Goal: Task Accomplishment & Management: Manage account settings

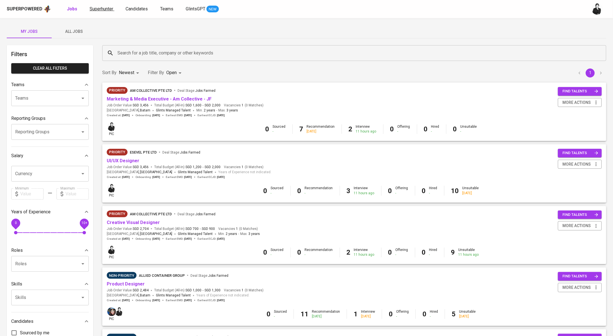
click at [101, 8] on span "Superhunter" at bounding box center [102, 8] width 24 height 5
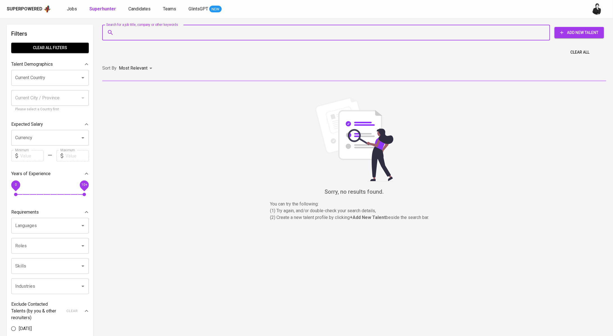
click at [195, 37] on input "Search for a job title, company or other keywords" at bounding box center [327, 32] width 423 height 11
paste input "novetri.yelia@gmail.com"
type input "novetri.yelia@gmail.com"
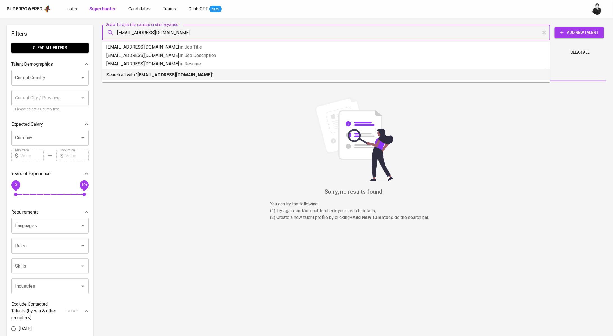
click at [181, 73] on b "novetri.yelia@gmail.com" at bounding box center [174, 74] width 74 height 5
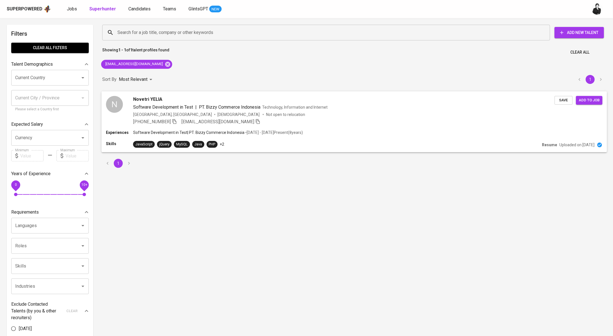
click at [163, 102] on div "Novetri YELIA" at bounding box center [344, 99] width 422 height 7
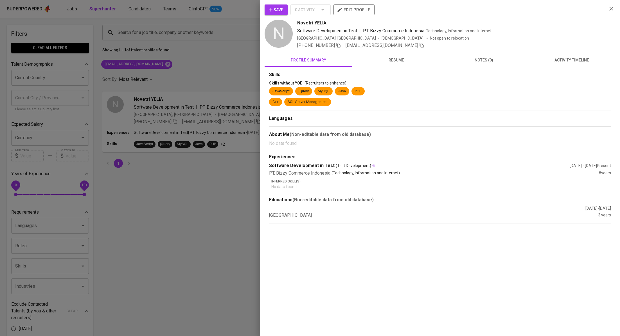
click at [569, 63] on span "activity timeline" at bounding box center [571, 60] width 81 height 7
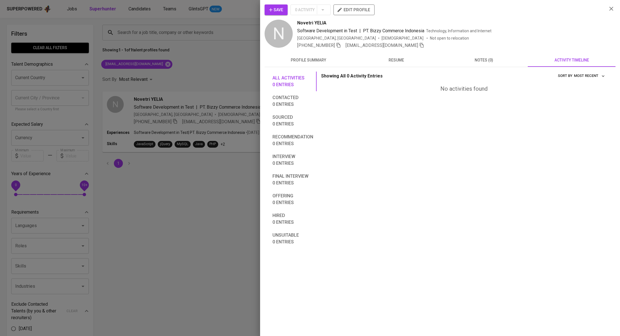
click at [274, 9] on span "Save" at bounding box center [276, 9] width 14 height 7
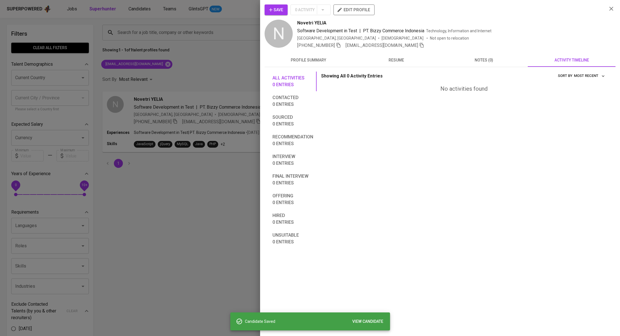
click at [218, 80] on div at bounding box center [310, 168] width 620 height 336
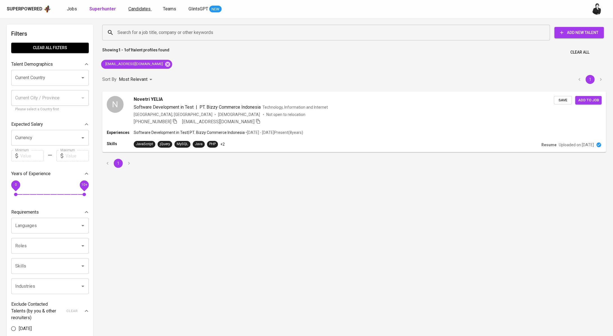
click at [136, 9] on span "Candidates" at bounding box center [139, 8] width 22 height 5
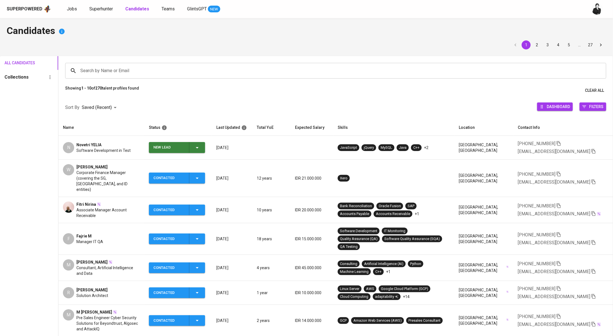
click at [203, 144] on span "New Lead" at bounding box center [177, 147] width 52 height 11
click at [184, 172] on li "Contacted" at bounding box center [179, 171] width 56 height 10
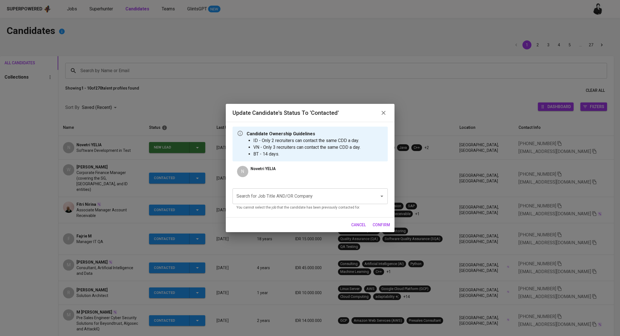
click at [289, 191] on input "Search for Job Title AND/OR Company" at bounding box center [302, 196] width 134 height 11
paste input "QA - Tester"
click at [306, 212] on li "QA - Tester (NTUC LearningHub)" at bounding box center [309, 213] width 155 height 10
type input "QA - Tester"
click at [390, 225] on button "confirm" at bounding box center [381, 225] width 22 height 10
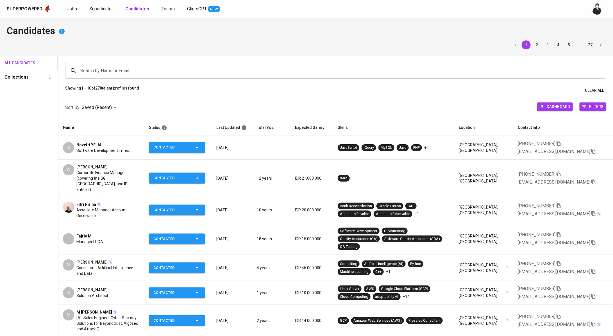
click at [98, 11] on span "Superhunter" at bounding box center [101, 8] width 24 height 5
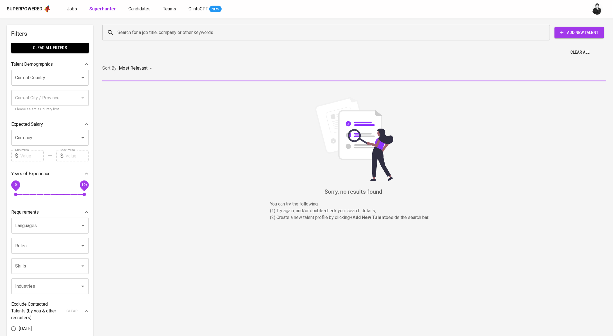
click at [148, 28] on input "Search for a job title, company or other keywords" at bounding box center [327, 32] width 423 height 11
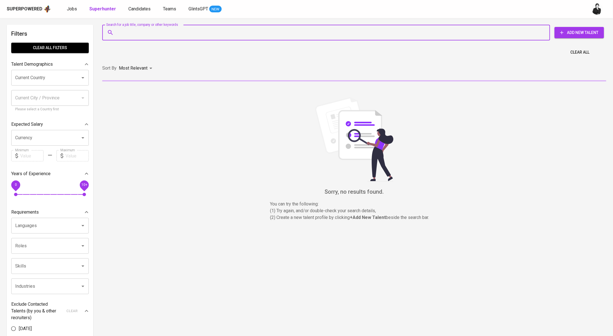
paste input "aulia.sodiqin@yahoo.co.id"
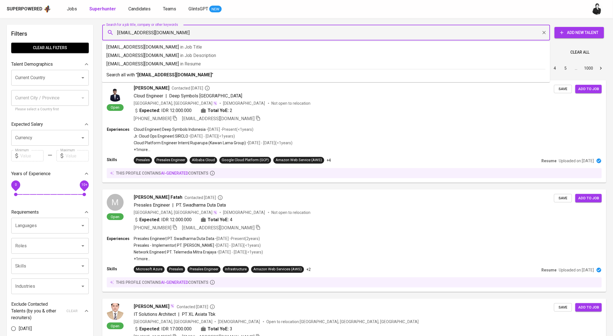
type input "aulia.sodiqin@yahoo.co.id"
drag, startPoint x: 187, startPoint y: 74, endPoint x: 184, endPoint y: 70, distance: 5.2
click at [187, 74] on b "aulia.sodiqin@yahoo.co.id" at bounding box center [174, 74] width 74 height 5
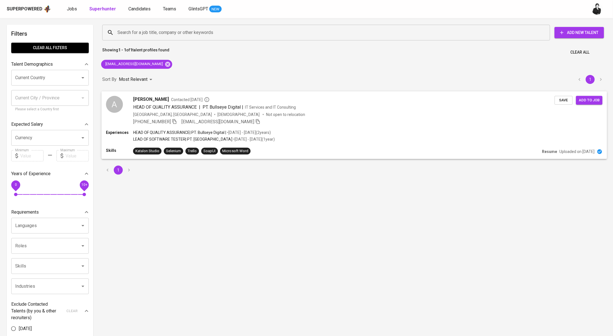
click at [185, 106] on span "HEAD OF QUALITY ASSURANCE" at bounding box center [165, 106] width 64 height 5
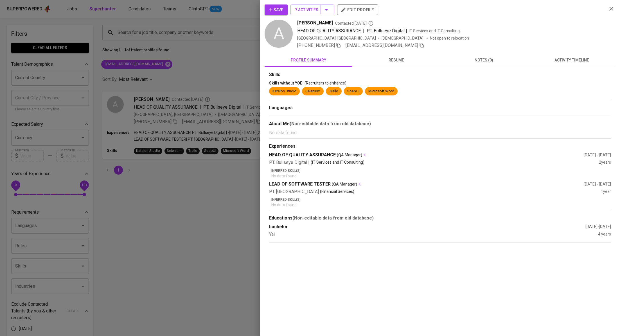
click at [561, 64] on button "activity timeline" at bounding box center [572, 59] width 88 height 13
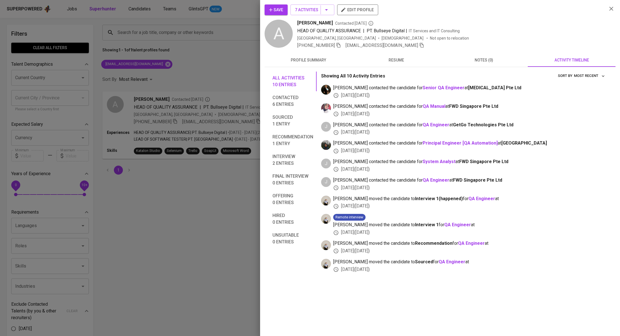
click at [184, 37] on div at bounding box center [310, 168] width 620 height 336
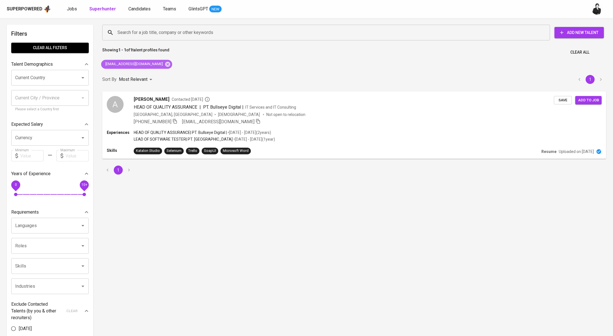
drag, startPoint x: 153, startPoint y: 63, endPoint x: 178, endPoint y: 46, distance: 29.9
click at [165, 63] on icon at bounding box center [168, 64] width 6 height 6
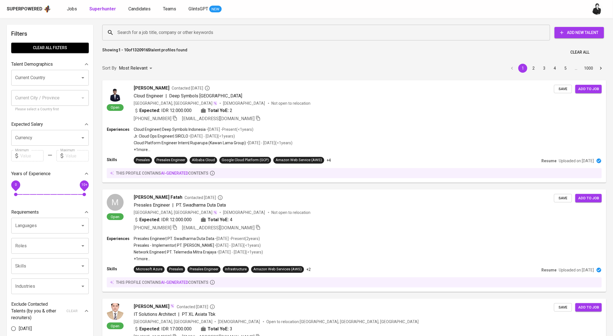
click at [194, 33] on input "Search for a job title, company or other keywords" at bounding box center [327, 32] width 423 height 11
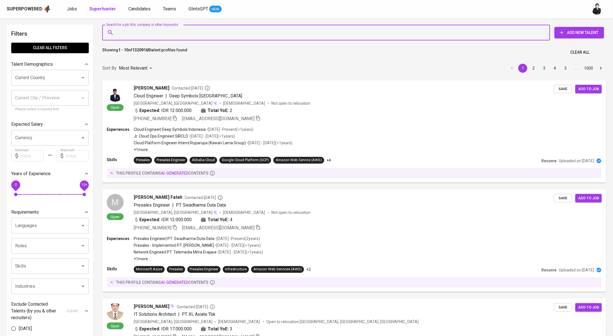
paste input "wahyu.wahyuamanda@gmail.com"
type input "wahyu.wahyuamanda@gmail.com"
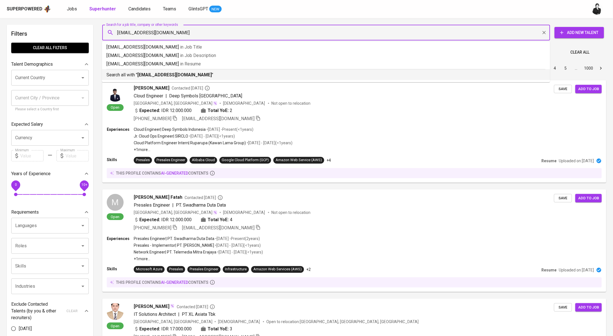
click at [199, 72] on p "Search all with " wahyu.wahyuamanda@gmail.com "" at bounding box center [326, 75] width 439 height 7
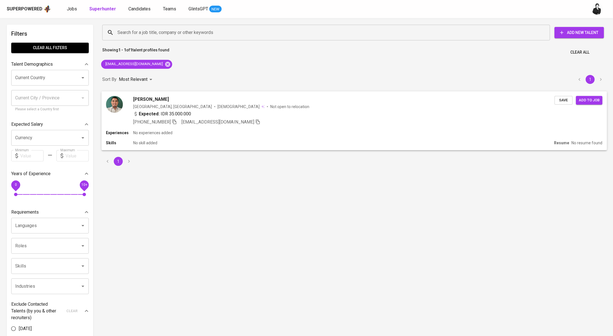
click at [185, 102] on div "wahyu amanda" at bounding box center [344, 99] width 422 height 7
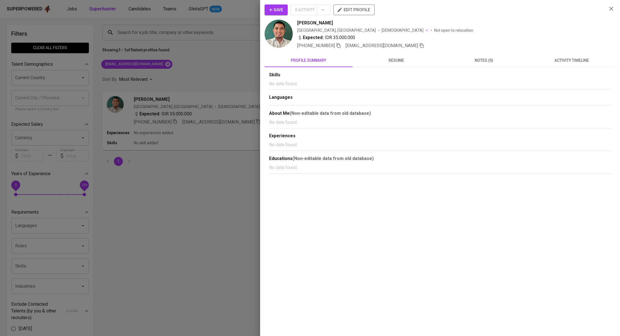
click at [555, 61] on span "activity timeline" at bounding box center [571, 60] width 81 height 7
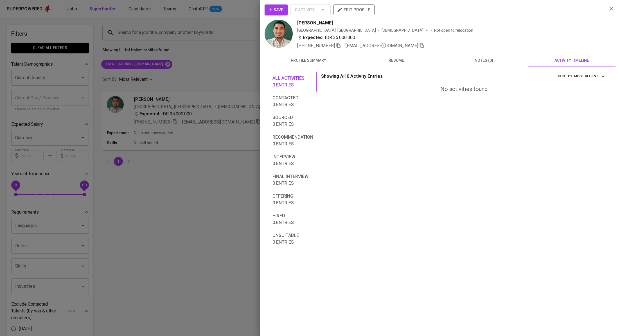
click at [318, 61] on span "profile summary" at bounding box center [308, 60] width 81 height 7
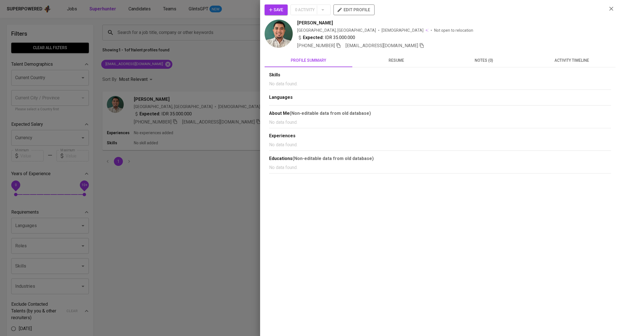
click at [239, 70] on div at bounding box center [310, 168] width 620 height 336
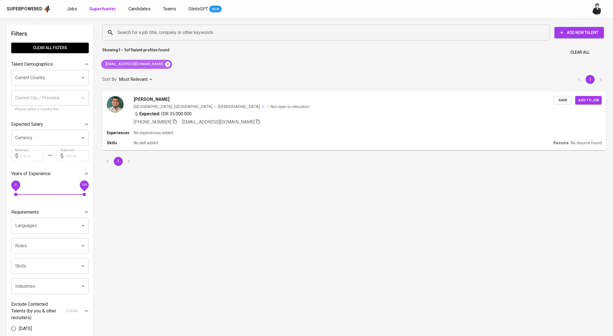
click at [166, 64] on icon at bounding box center [167, 64] width 5 height 5
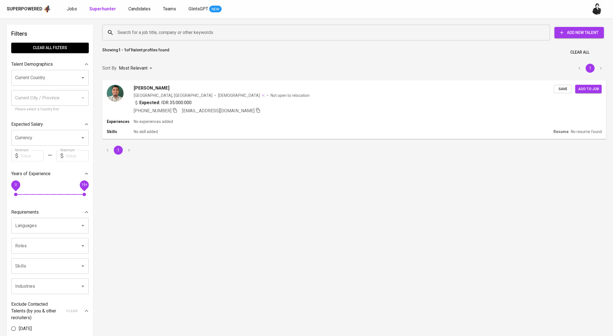
click at [186, 35] on input "Search for a job title, company or other keywords" at bounding box center [327, 32] width 423 height 11
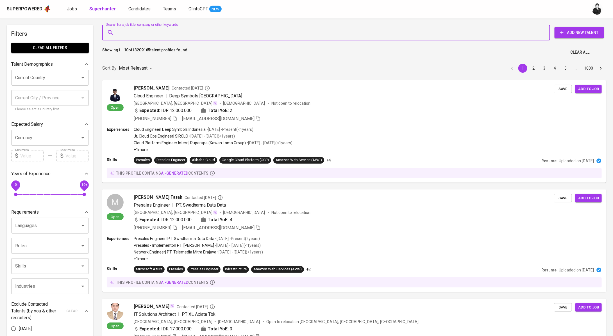
click at [193, 32] on input "Search for a job title, company or other keywords" at bounding box center [327, 32] width 423 height 11
paste input "naufalaiwel@gmail.com"
type input "naufalaiwel@gmail.com"
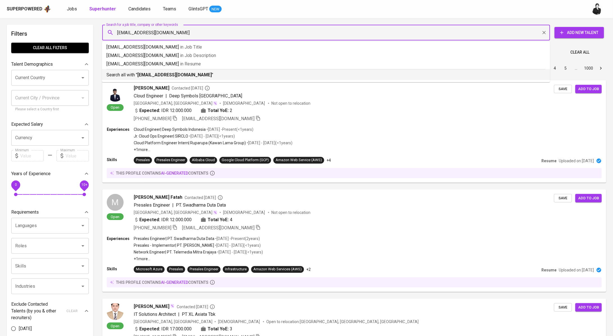
click at [176, 73] on b "naufalaiwel@gmail.com" at bounding box center [174, 74] width 74 height 5
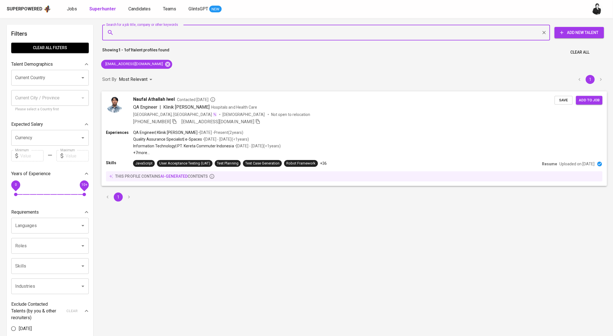
click at [174, 100] on div "Naufal Athallah Iwel Contacted 5 days ago" at bounding box center [344, 99] width 422 height 7
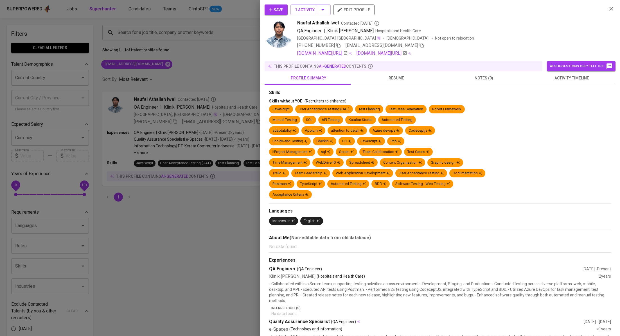
click at [548, 76] on span "activity timeline" at bounding box center [571, 78] width 81 height 7
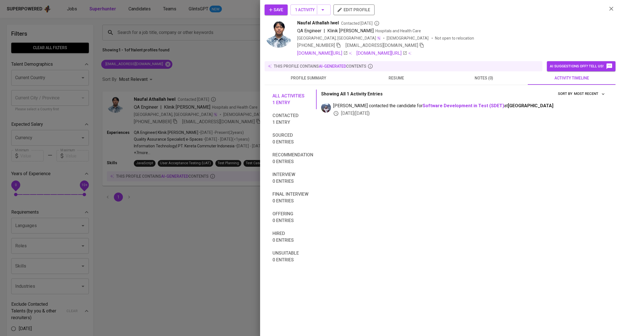
click at [611, 6] on icon "button" at bounding box center [611, 8] width 7 height 7
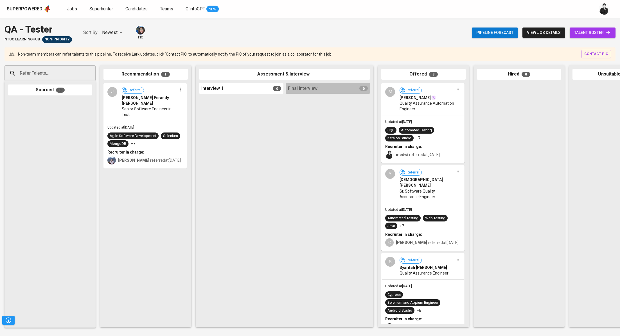
click at [262, 46] on div "QA - Tester NTUC LearningHub Non-Priority Sort By Newest NEWEST pic Pipeline fo…" at bounding box center [310, 177] width 620 height 318
drag, startPoint x: 53, startPoint y: 28, endPoint x: 0, endPoint y: 27, distance: 52.6
click at [0, 27] on div "QA - Tester NTUC LearningHub Non-Priority Sort By Newest NEWEST pic Pipeline fo…" at bounding box center [310, 32] width 620 height 21
copy div "QA - Tester"
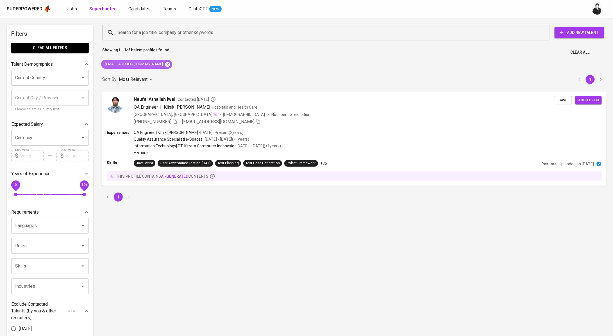
click at [165, 63] on icon at bounding box center [167, 64] width 5 height 5
click at [172, 36] on input "Search for a job title, company or other keywords" at bounding box center [327, 32] width 423 height 11
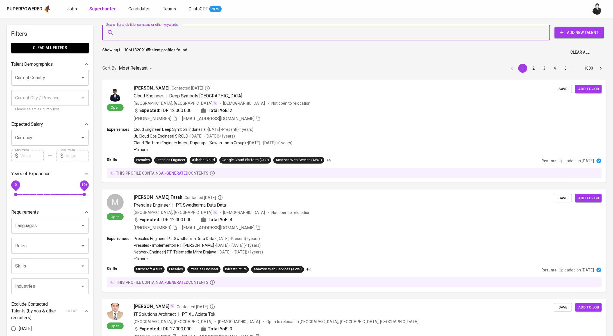
paste input "rimayangla2002@gmail.com"
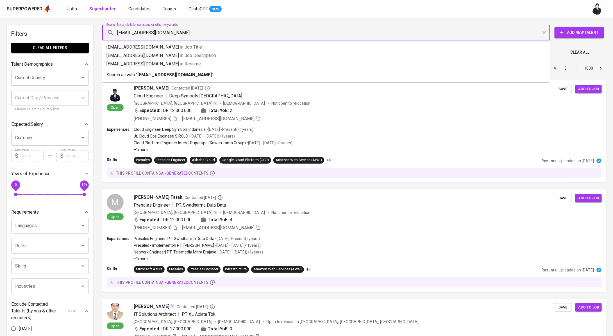
type input "rimayangla2002@gmail.com"
click at [198, 75] on p "Search all with " rimayangla2002@gmail.com "" at bounding box center [326, 75] width 439 height 7
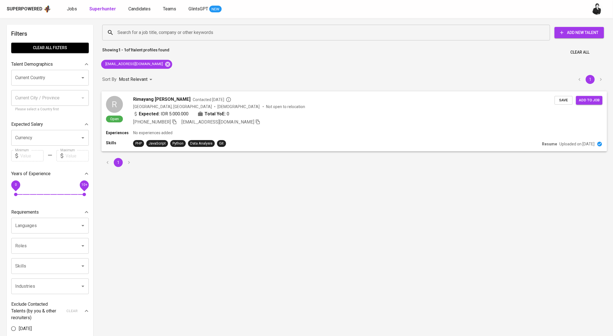
click at [193, 98] on span "Contacted 13 days ago" at bounding box center [212, 100] width 39 height 6
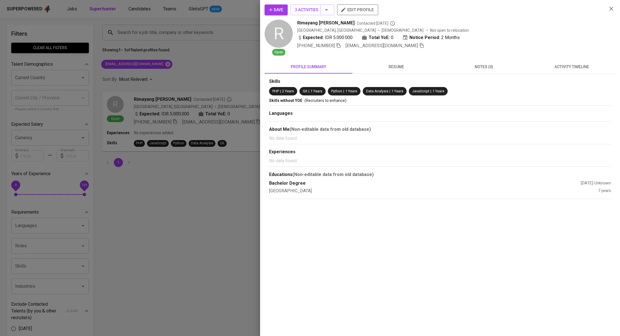
click at [573, 70] on span "activity timeline" at bounding box center [571, 67] width 81 height 7
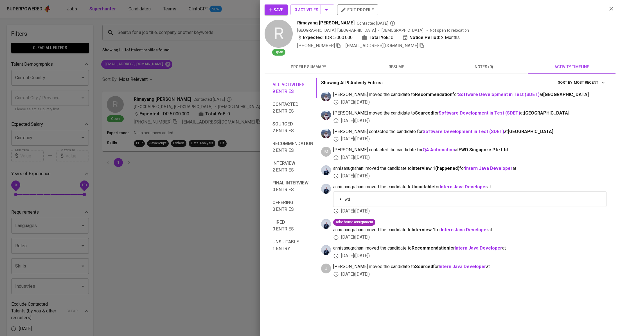
drag, startPoint x: 198, startPoint y: 55, endPoint x: 167, endPoint y: 57, distance: 30.4
click at [197, 55] on div at bounding box center [310, 168] width 620 height 336
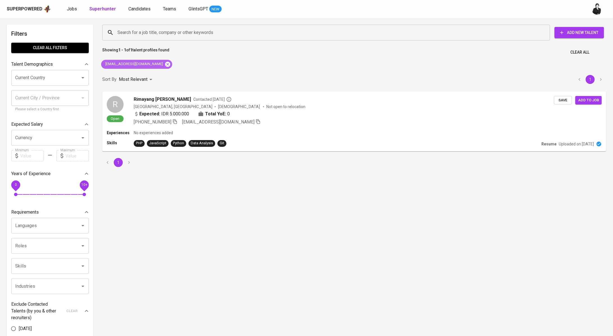
click at [165, 62] on icon at bounding box center [168, 64] width 6 height 6
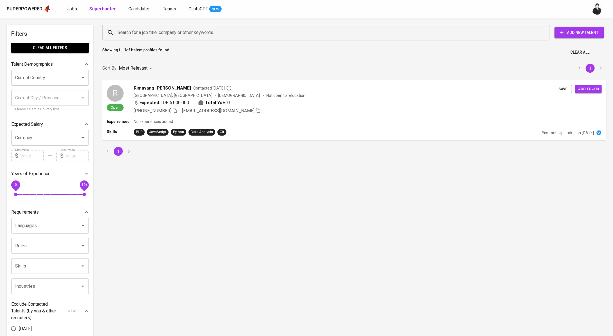
click at [175, 34] on input "Search for a job title, company or other keywords" at bounding box center [327, 32] width 423 height 11
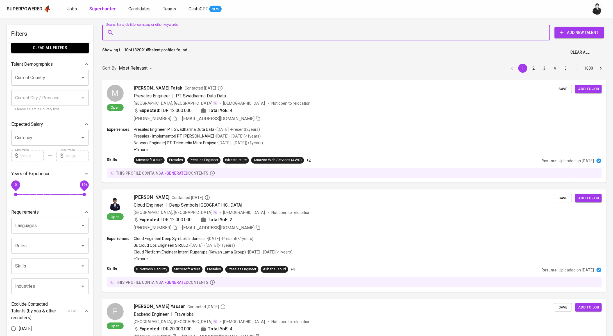
paste input "indirwan.ihsan.hasibuan@gmail.com"
type input "indirwan.ihsan.hasibuan@gmail.com"
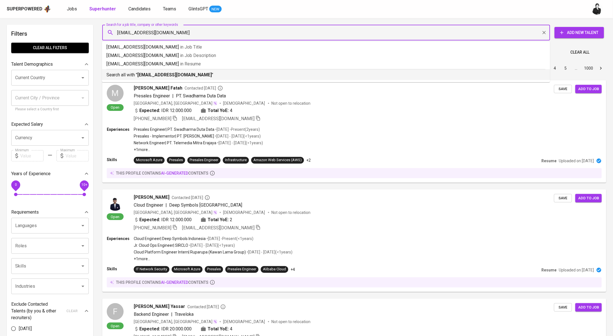
click at [220, 73] on p "Search all with " indirwan.ihsan.hasibuan@gmail.com "" at bounding box center [326, 75] width 439 height 7
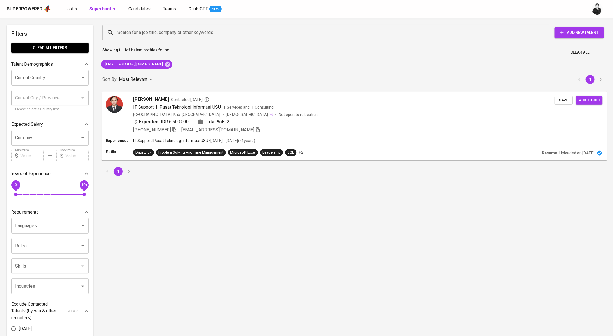
click at [249, 104] on span "IT Support | Pusat Teknologi Informasi USU IT Services and IT Consulting" at bounding box center [203, 107] width 141 height 7
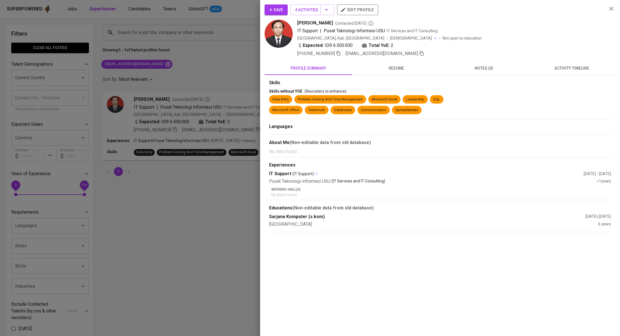
click at [565, 70] on span "activity timeline" at bounding box center [571, 68] width 81 height 7
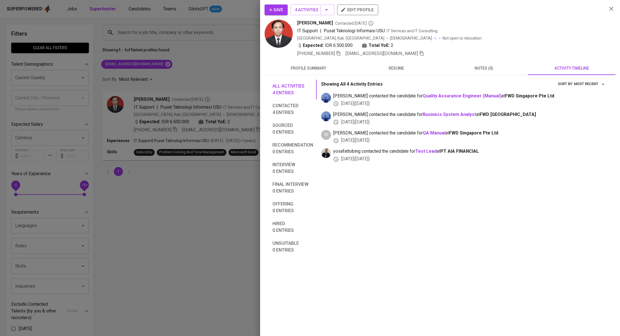
drag, startPoint x: 215, startPoint y: 61, endPoint x: 219, endPoint y: 52, distance: 9.3
click at [215, 60] on div at bounding box center [310, 168] width 620 height 336
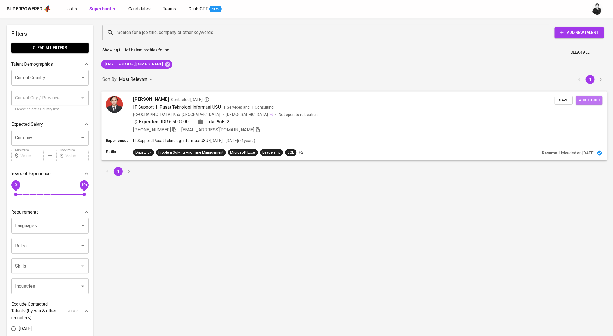
click at [587, 100] on span "Add to job" at bounding box center [589, 100] width 21 height 6
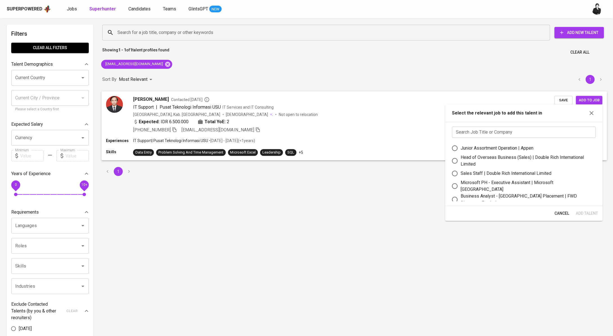
click at [276, 107] on div "IT Support | Pusat Teknologi Informasi USU IT Services and IT Consulting" at bounding box center [344, 107] width 422 height 7
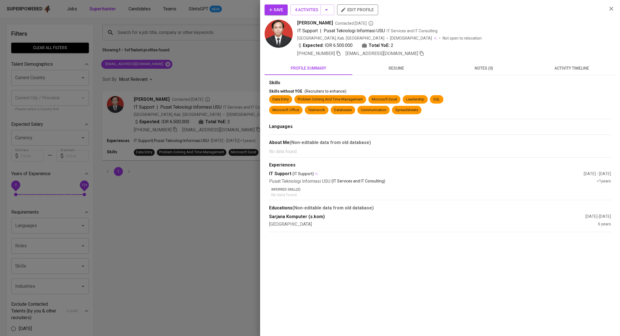
click at [218, 65] on div at bounding box center [310, 168] width 620 height 336
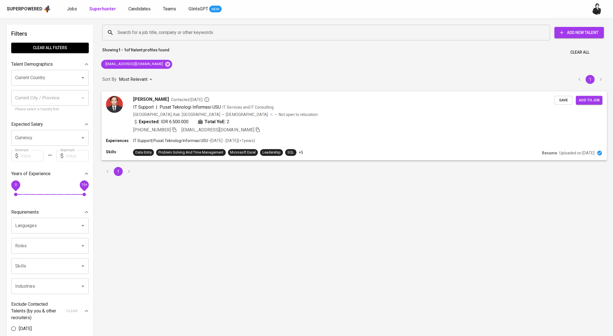
click at [151, 100] on span "[PERSON_NAME]" at bounding box center [151, 99] width 36 height 7
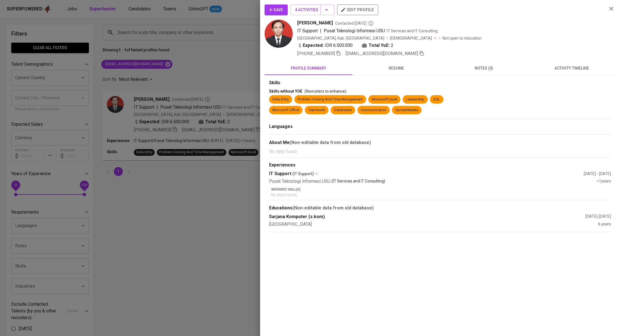
click at [278, 9] on span "Save" at bounding box center [276, 9] width 14 height 7
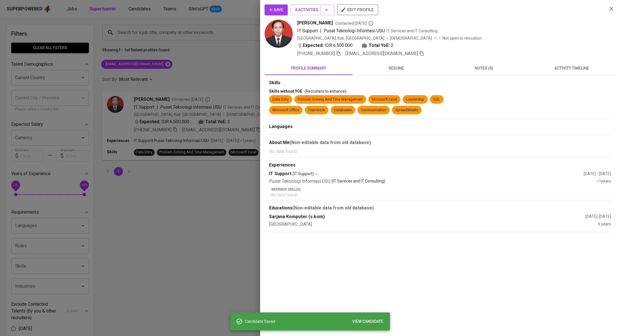
click at [220, 57] on div at bounding box center [310, 168] width 620 height 336
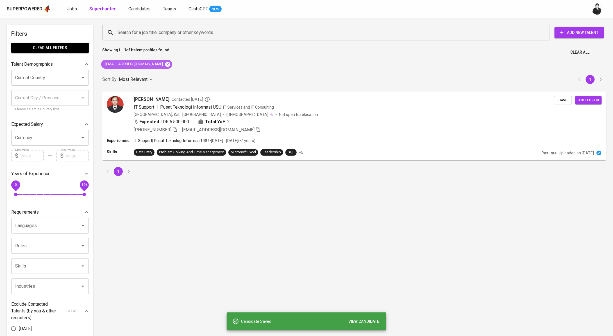
click at [169, 64] on icon at bounding box center [167, 64] width 5 height 5
click at [196, 30] on input "Search for a job title, company or other keywords" at bounding box center [327, 32] width 423 height 11
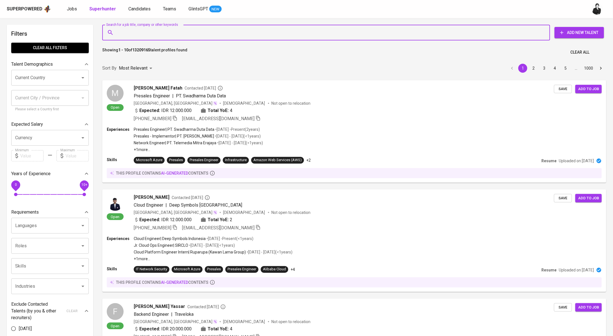
paste input "rimayangla2002@gmail.com"
type input "rimayangla2002@gmail.com"
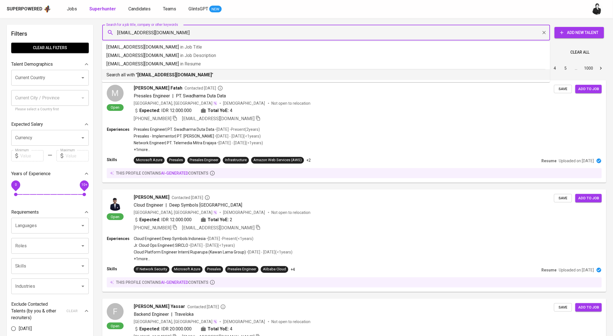
click at [259, 73] on p "Search all with " rimayangla2002@gmail.com "" at bounding box center [326, 75] width 439 height 7
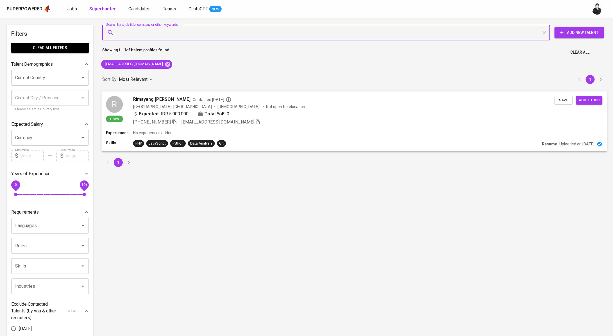
click at [203, 103] on div "Rimayang Licia Arneta Contacted 13 days ago Indonesia, Palembang Female Not ope…" at bounding box center [344, 111] width 422 height 30
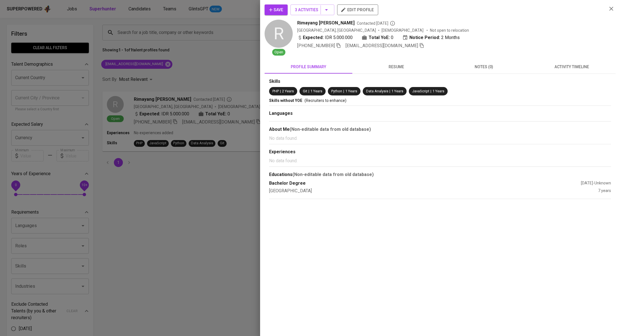
click at [588, 61] on button "activity timeline" at bounding box center [572, 66] width 88 height 13
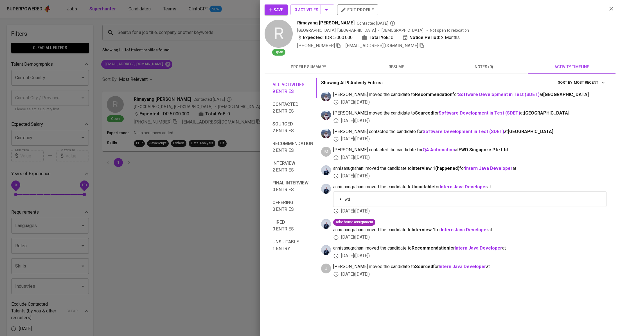
drag, startPoint x: 113, startPoint y: 218, endPoint x: 168, endPoint y: 146, distance: 90.9
click at [113, 217] on div at bounding box center [310, 168] width 620 height 336
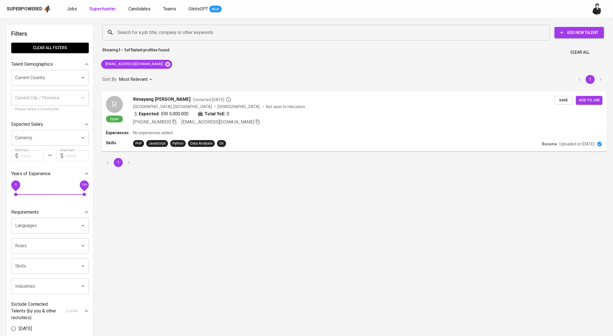
click at [274, 92] on div "R Open Rimayang Licia Arneta Contacted 13 days ago Indonesia, Palembang Female …" at bounding box center [354, 110] width 506 height 39
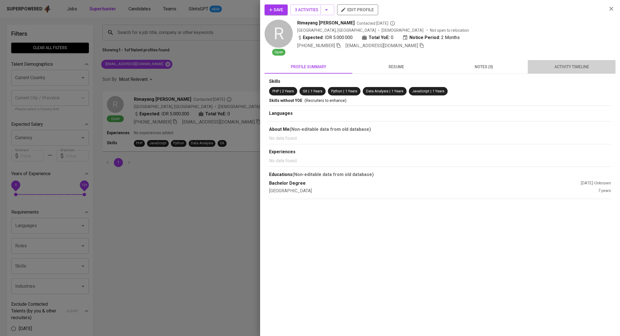
click at [569, 67] on span "activity timeline" at bounding box center [571, 67] width 81 height 7
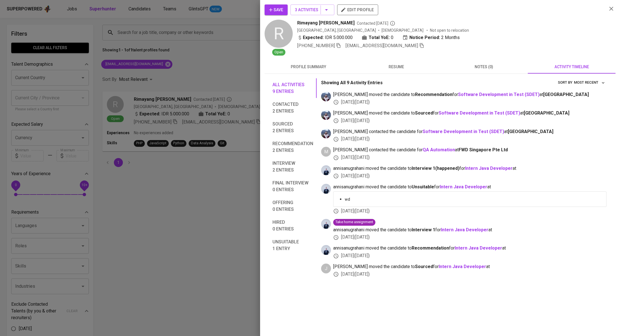
click at [171, 58] on div at bounding box center [310, 168] width 620 height 336
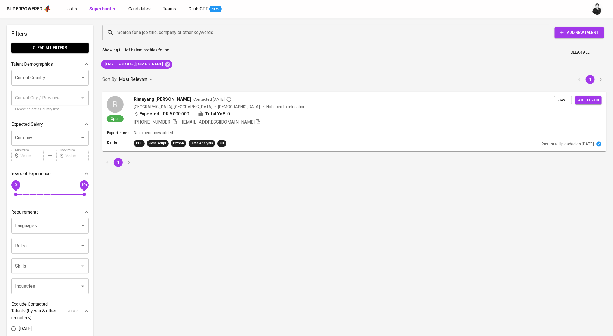
click at [73, 12] on div "Superpowered Jobs Superhunter Candidates Teams GlintsGPT NEW" at bounding box center [298, 9] width 582 height 8
click at [73, 6] on link "Jobs" at bounding box center [72, 9] width 11 height 7
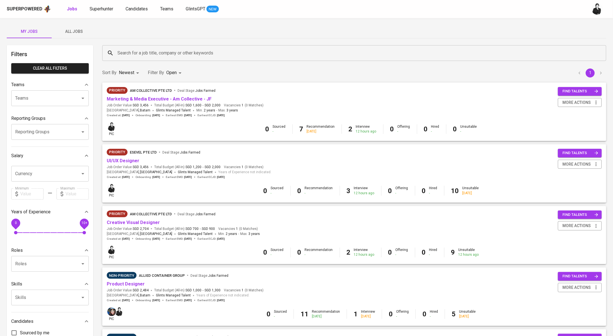
scroll to position [275, 0]
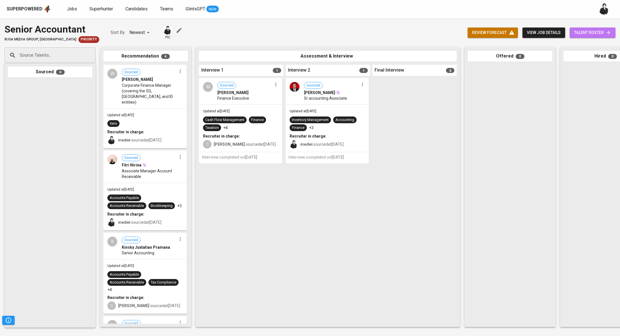
click at [597, 31] on span "talent roster" at bounding box center [592, 32] width 37 height 7
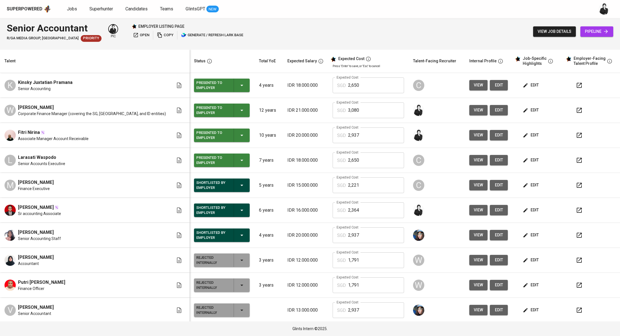
click at [133, 35] on icon "button" at bounding box center [136, 35] width 6 height 6
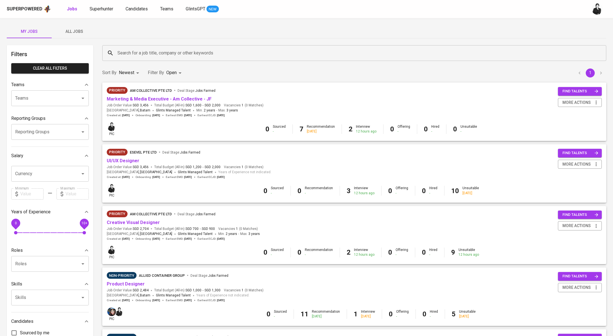
scroll to position [275, 0]
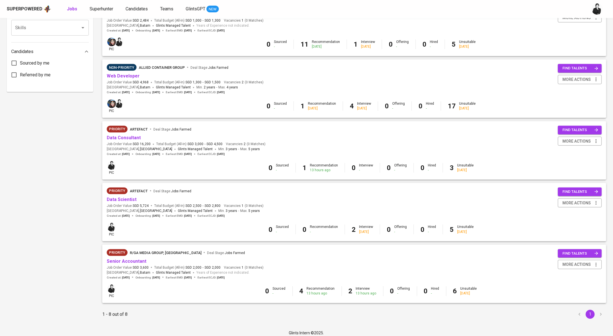
scroll to position [271, 0]
click at [134, 76] on link "Web Developer" at bounding box center [123, 75] width 33 height 5
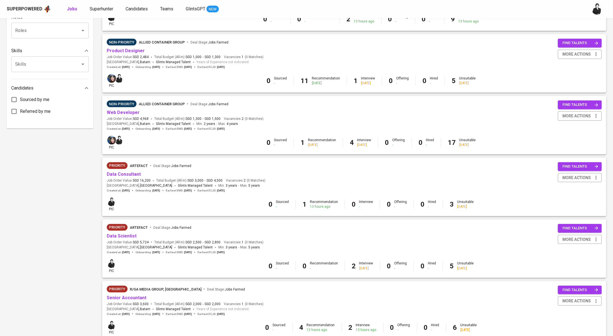
scroll to position [232, 0]
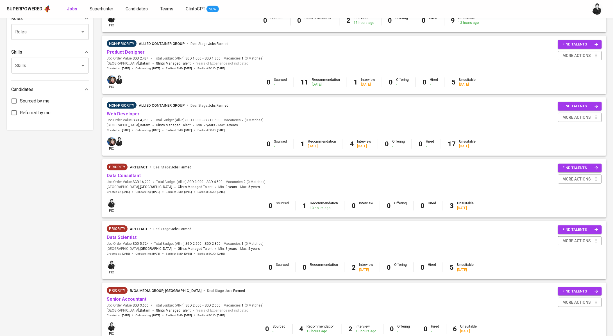
click at [132, 54] on link "Product Designer" at bounding box center [126, 51] width 38 height 5
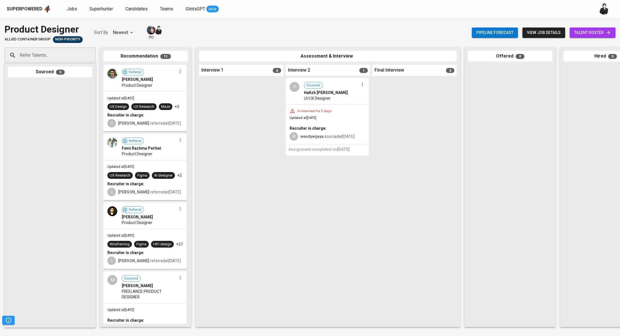
click at [576, 35] on span "talent roster" at bounding box center [592, 32] width 37 height 7
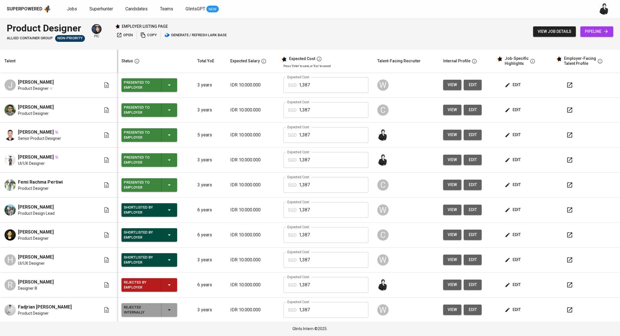
scroll to position [97, 0]
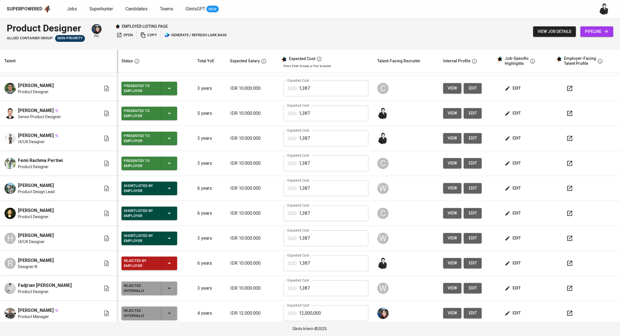
click at [564, 268] on button "button" at bounding box center [569, 263] width 13 height 13
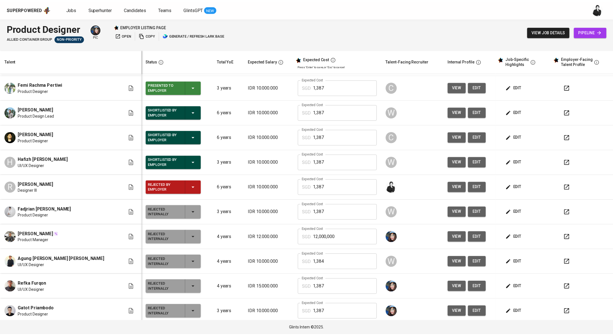
scroll to position [173, 0]
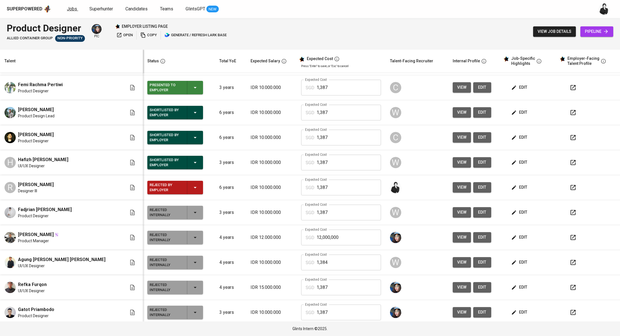
click at [69, 10] on span "Jobs" at bounding box center [72, 8] width 10 height 5
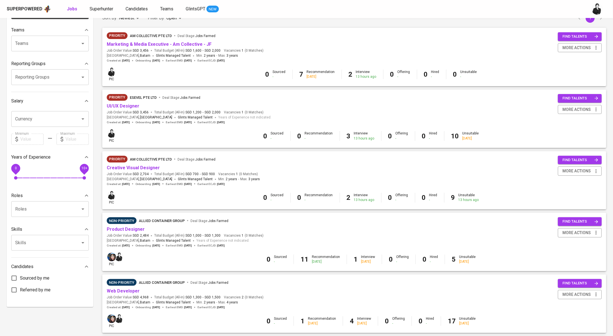
scroll to position [158, 0]
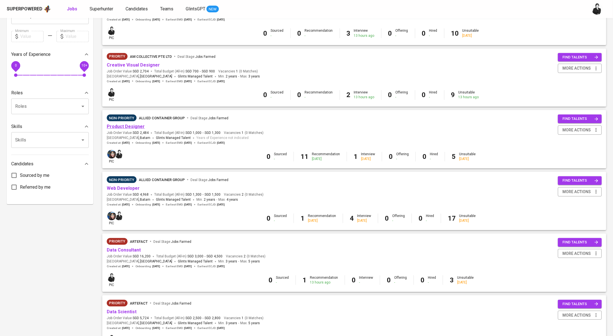
click at [125, 128] on link "Product Designer" at bounding box center [126, 126] width 38 height 5
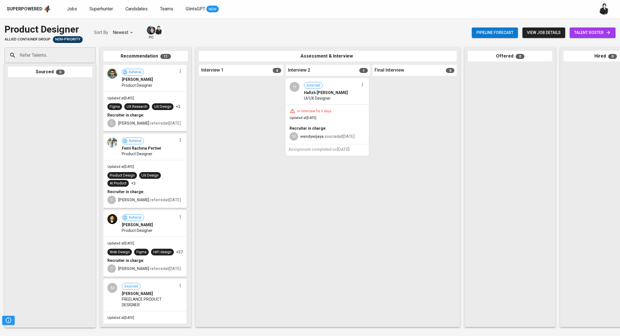
click at [594, 34] on span "talent roster" at bounding box center [592, 32] width 37 height 7
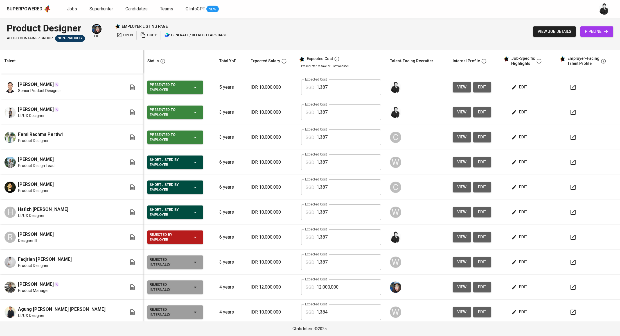
scroll to position [122, 0]
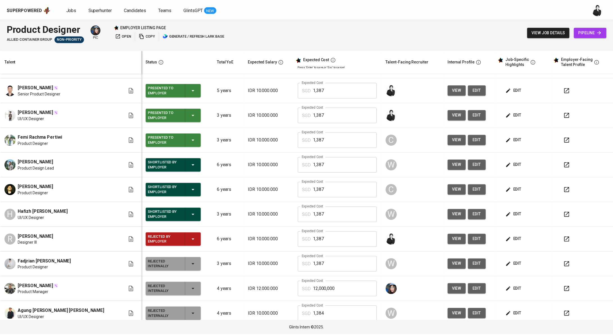
scroll to position [122, 0]
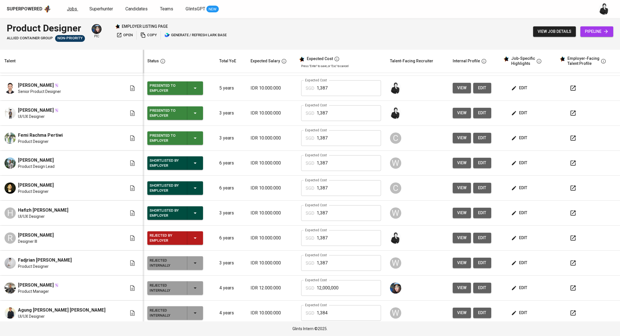
click at [67, 9] on span "Jobs" at bounding box center [72, 8] width 10 height 5
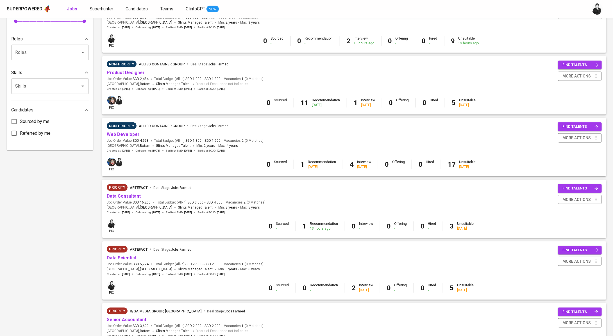
scroll to position [210, 0]
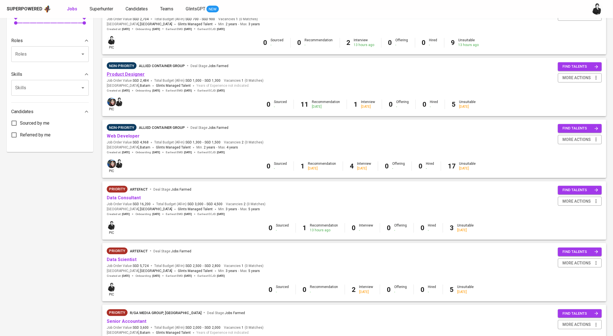
click at [134, 75] on link "Product Designer" at bounding box center [126, 74] width 38 height 5
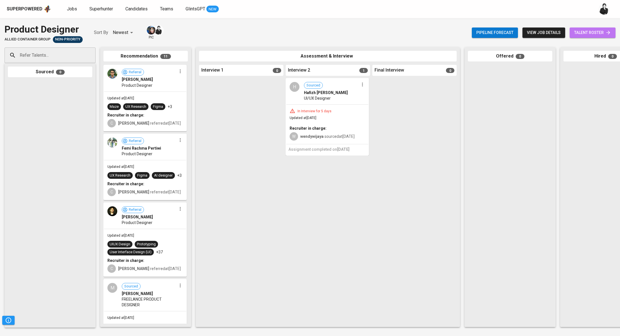
click at [584, 37] on link "talent roster" at bounding box center [593, 33] width 46 height 10
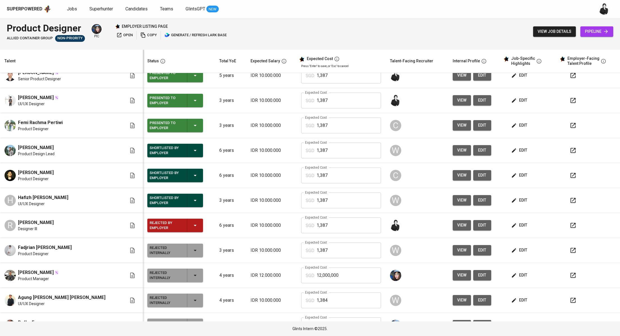
scroll to position [136, 0]
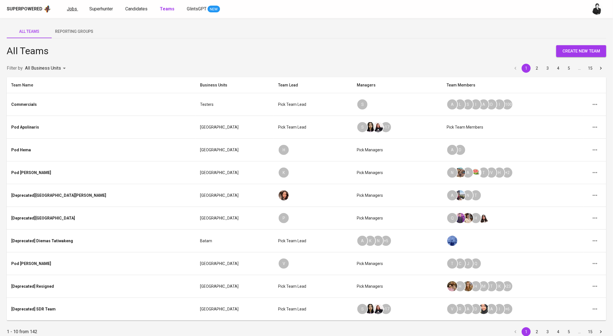
click at [70, 9] on span "Jobs" at bounding box center [72, 8] width 10 height 5
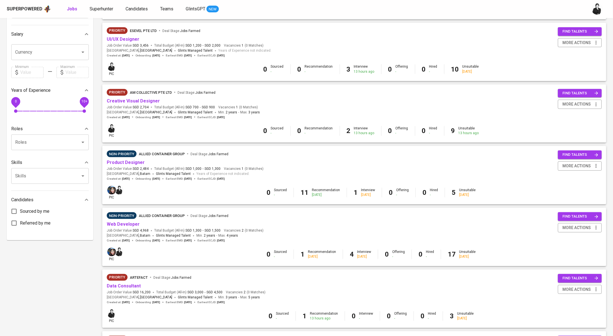
scroll to position [135, 0]
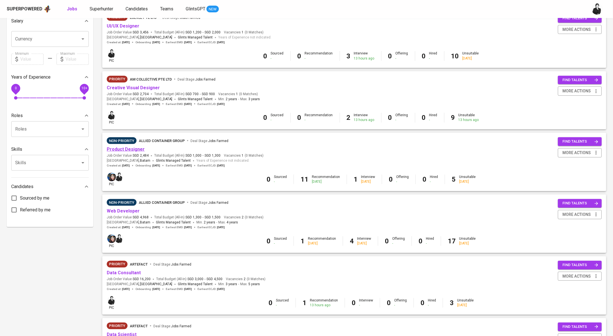
click at [136, 149] on link "Product Designer" at bounding box center [126, 149] width 38 height 5
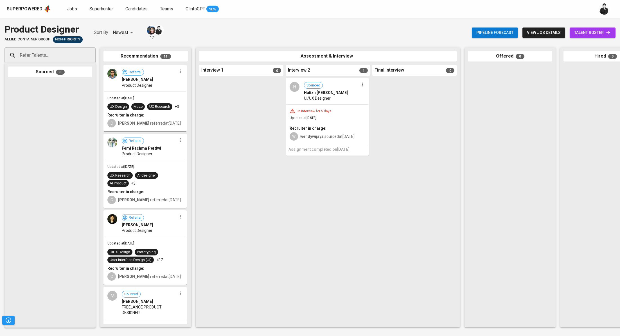
click at [598, 36] on link "talent roster" at bounding box center [593, 33] width 46 height 10
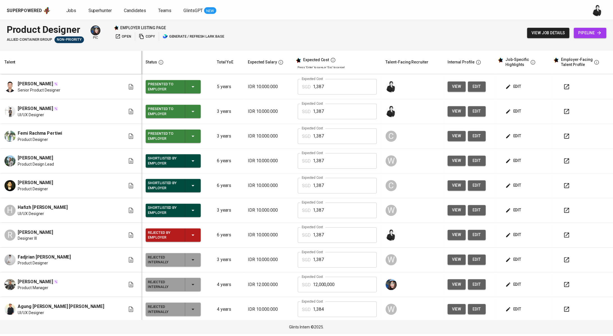
scroll to position [122, 0]
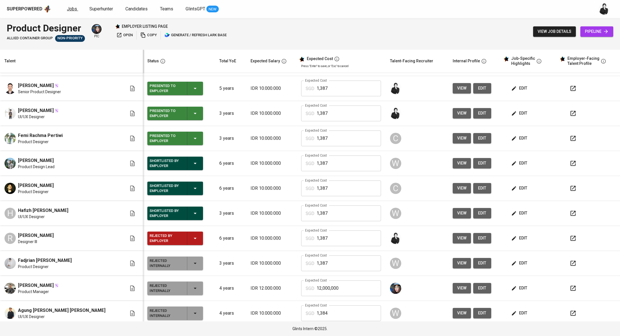
click at [71, 8] on span "Jobs" at bounding box center [72, 8] width 10 height 5
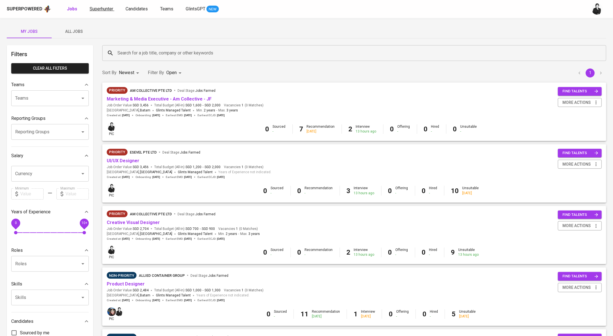
click at [112, 9] on span "Superhunter" at bounding box center [102, 8] width 24 height 5
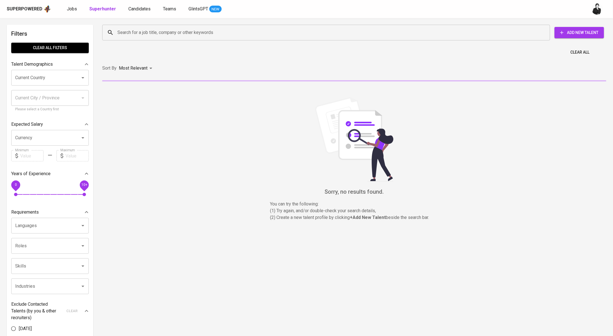
click at [144, 28] on input "Search for a job title, company or other keywords" at bounding box center [327, 32] width 423 height 11
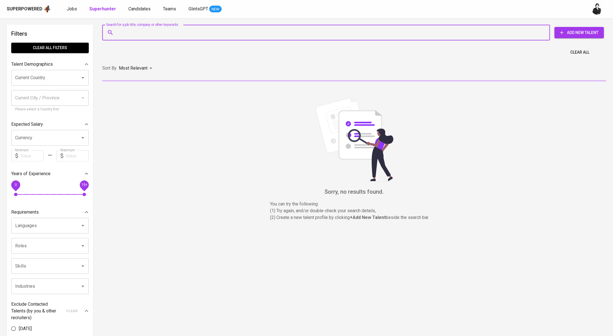
paste input "[EMAIL_ADDRESS][DOMAIN_NAME]"
type input "[EMAIL_ADDRESS][DOMAIN_NAME]"
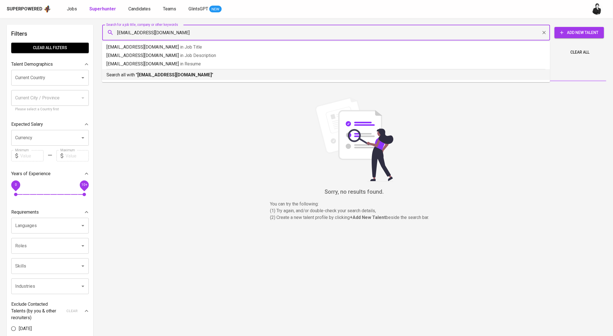
drag, startPoint x: 154, startPoint y: 74, endPoint x: 268, endPoint y: 39, distance: 119.3
click at [154, 74] on b "[EMAIL_ADDRESS][DOMAIN_NAME]" at bounding box center [174, 74] width 74 height 5
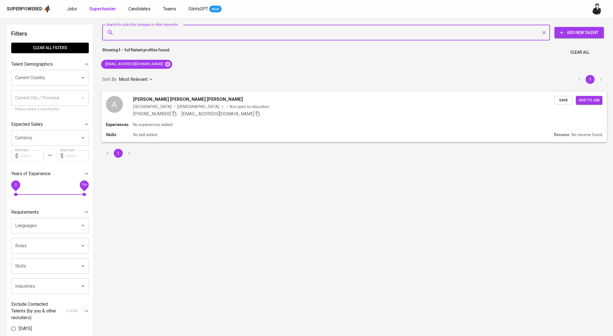
click at [195, 98] on div "[PERSON_NAME] [PERSON_NAME] [PERSON_NAME]" at bounding box center [344, 99] width 422 height 7
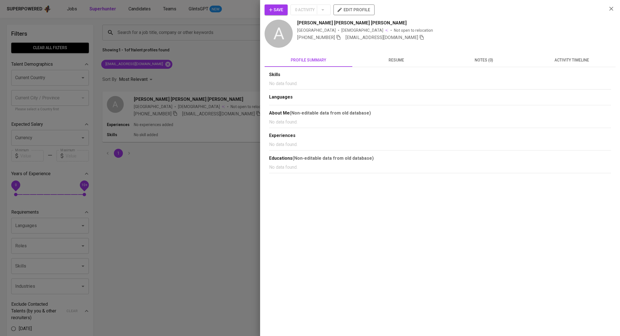
click at [560, 66] on button "activity timeline" at bounding box center [572, 59] width 88 height 13
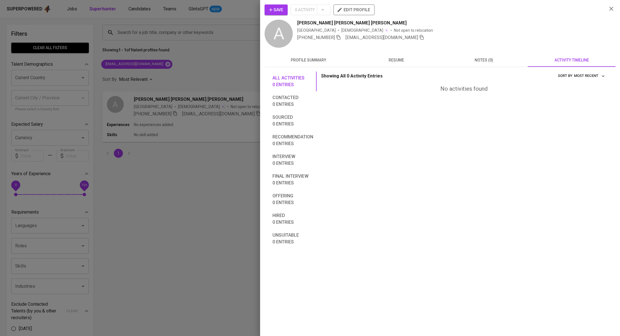
click at [171, 57] on div at bounding box center [310, 168] width 620 height 336
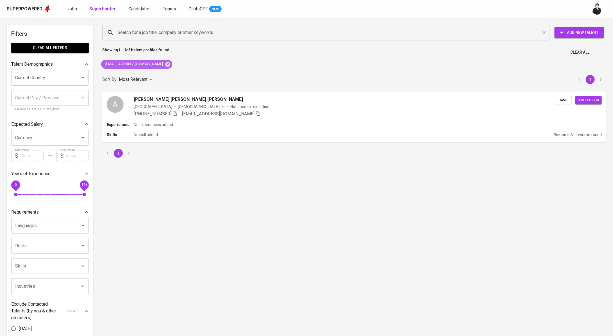
drag, startPoint x: 157, startPoint y: 65, endPoint x: 170, endPoint y: 33, distance: 34.7
click at [165, 65] on icon at bounding box center [167, 64] width 5 height 5
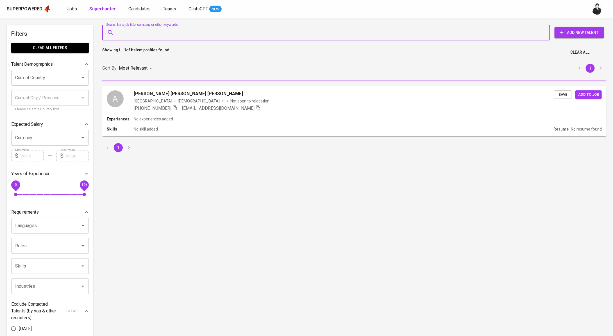
click at [172, 29] on input "Search for a job title, company or other keywords" at bounding box center [327, 32] width 423 height 11
paste input "tereshajesika@gmail.com"
type input "tereshajesika@gmail.com"
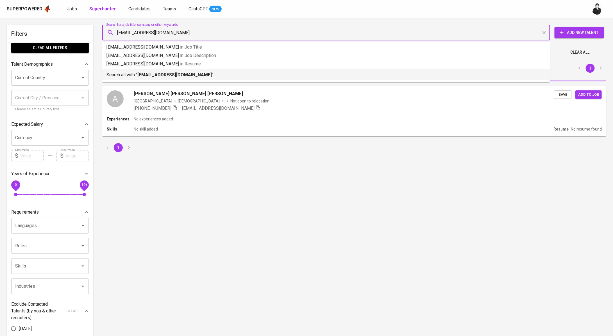
click at [173, 73] on b "tereshajesika@gmail.com" at bounding box center [174, 74] width 74 height 5
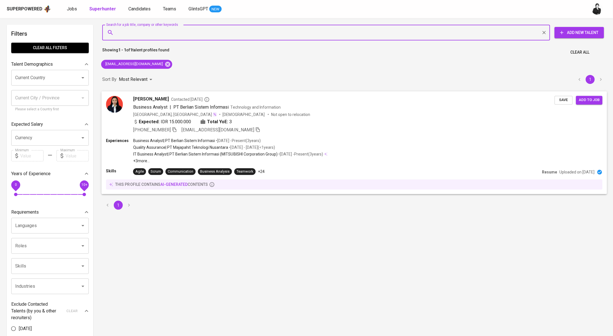
click at [166, 100] on span "Teresha Tampubolon" at bounding box center [151, 99] width 36 height 7
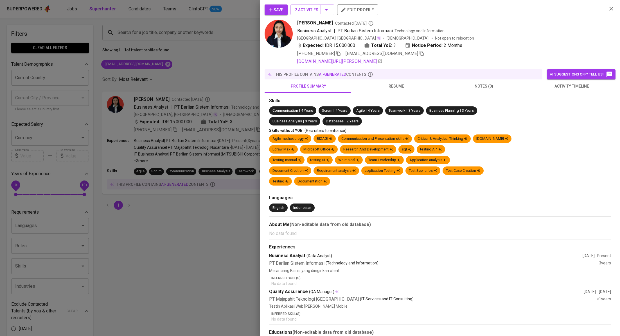
click at [555, 86] on span "activity timeline" at bounding box center [571, 86] width 81 height 7
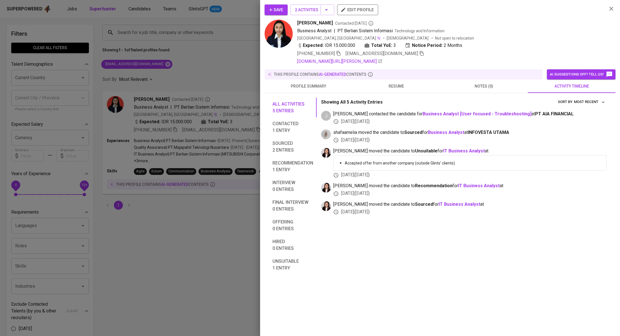
click at [189, 58] on div at bounding box center [310, 168] width 620 height 336
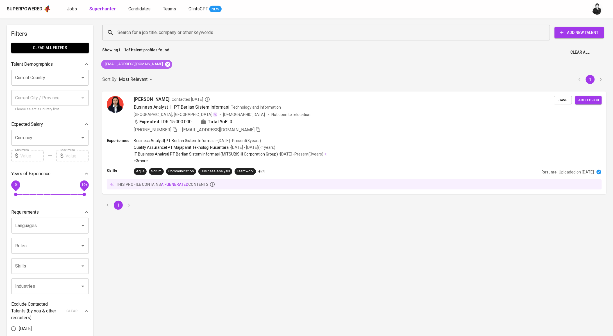
click at [165, 63] on icon at bounding box center [167, 64] width 5 height 5
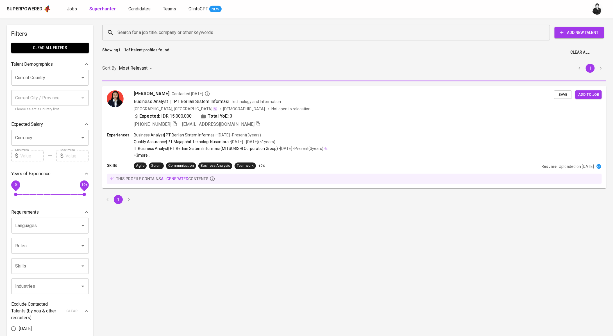
click at [161, 24] on div "Search for a job title, company or other keywords Search for a job title, compa…" at bounding box center [353, 33] width 504 height 18
click at [165, 36] on input "Search for a job title, company or other keywords" at bounding box center [327, 32] width 423 height 11
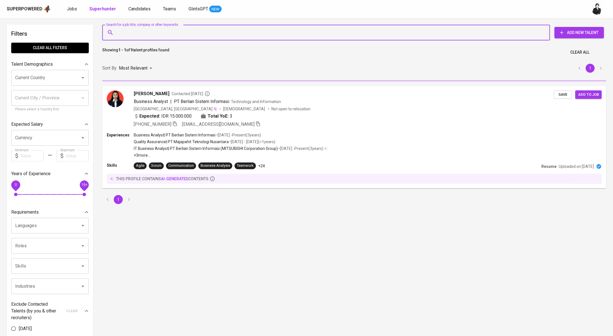
paste input "syauqilenterano@gmail.com"
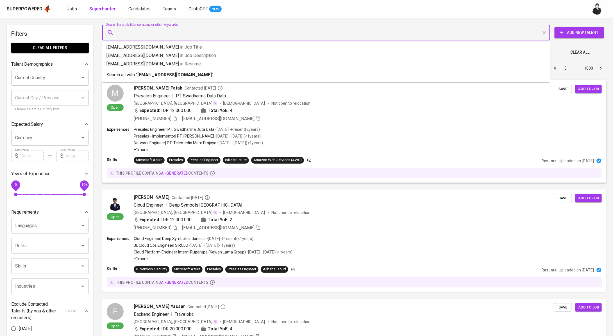
type input "syauqilenterano@gmail.com"
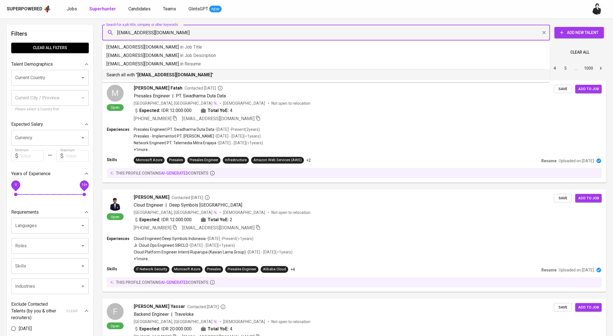
click at [197, 72] on p "Search all with " syauqilenterano@gmail.com "" at bounding box center [326, 75] width 439 height 7
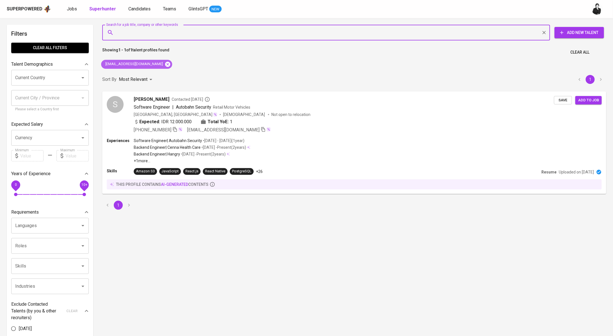
click at [165, 64] on icon at bounding box center [168, 64] width 6 height 6
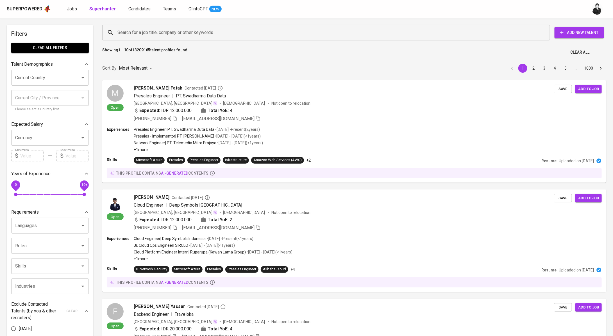
click at [188, 26] on div "Search for a job title, company or other keywords" at bounding box center [326, 33] width 448 height 16
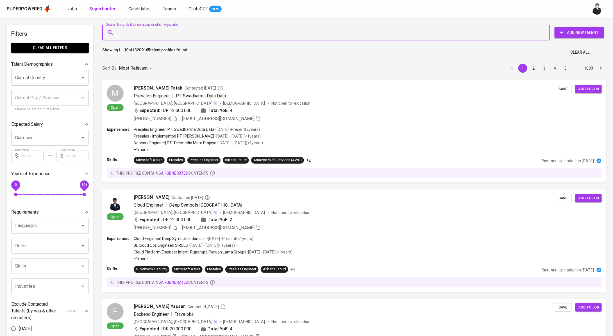
paste input "[EMAIL_ADDRESS][DOMAIN_NAME]"
type input "[EMAIL_ADDRESS][DOMAIN_NAME]"
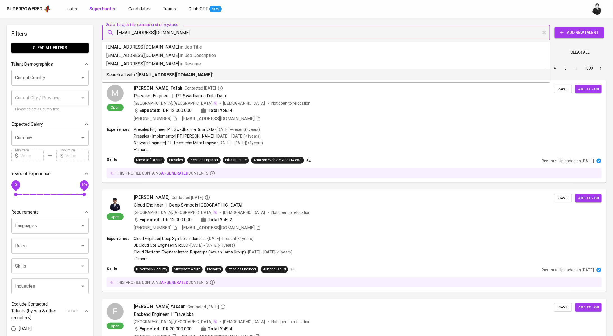
click at [183, 76] on b "[EMAIL_ADDRESS][DOMAIN_NAME]" at bounding box center [174, 74] width 74 height 5
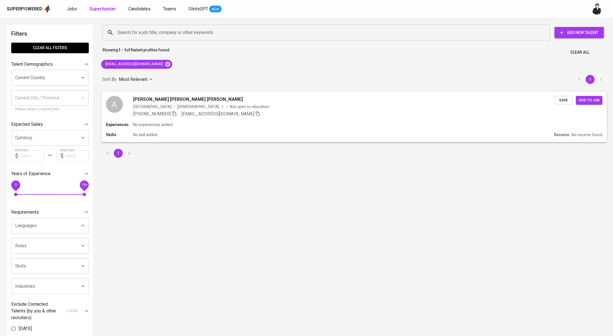
click at [230, 104] on p "Not open to relocation" at bounding box center [249, 107] width 39 height 6
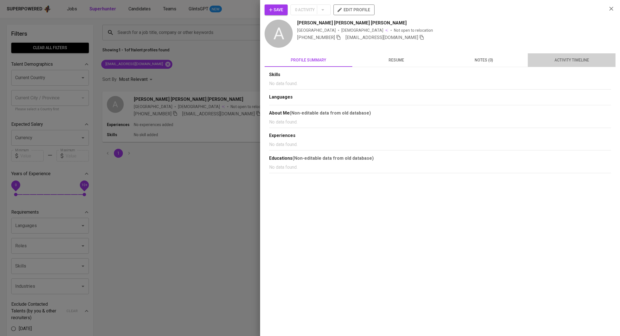
click at [581, 62] on span "activity timeline" at bounding box center [571, 60] width 81 height 7
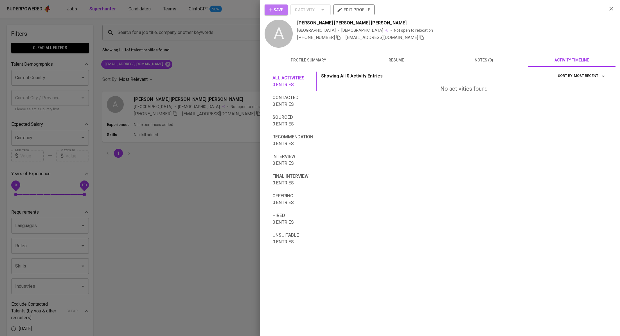
click at [280, 9] on span "Save" at bounding box center [276, 9] width 14 height 7
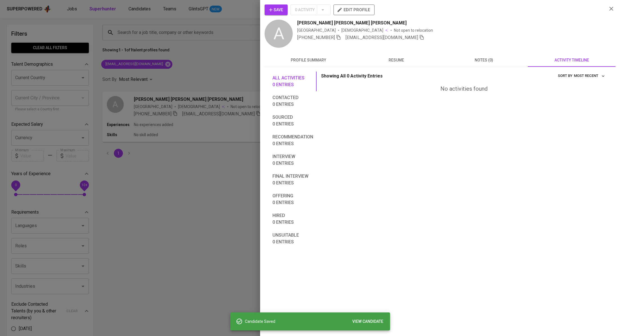
drag, startPoint x: 202, startPoint y: 68, endPoint x: 134, endPoint y: 23, distance: 81.2
click at [202, 68] on div at bounding box center [310, 168] width 620 height 336
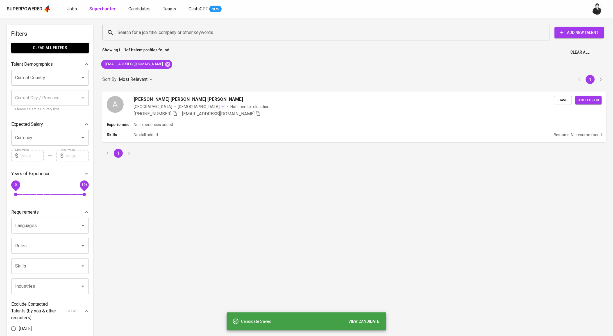
click at [135, 15] on div "Superpowered Jobs Superhunter Candidates Teams GlintsGPT NEW" at bounding box center [306, 9] width 613 height 18
click at [138, 10] on span "Candidates" at bounding box center [139, 8] width 22 height 5
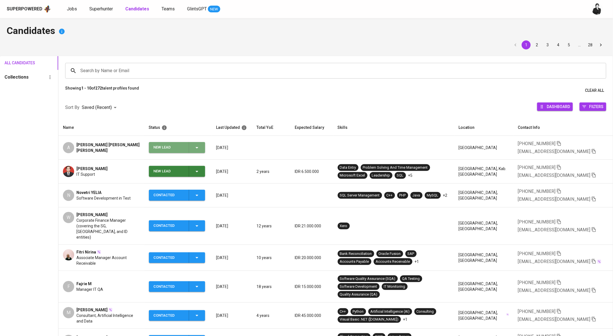
click at [200, 142] on div "New Lead" at bounding box center [176, 147] width 47 height 11
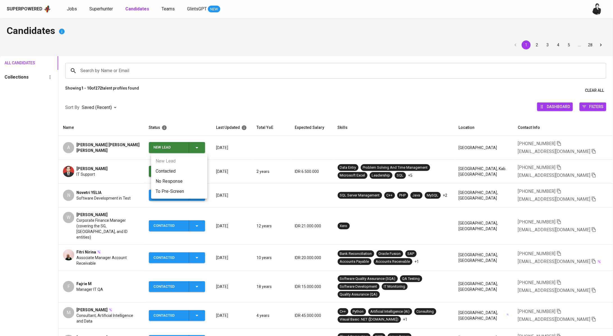
click at [195, 171] on li "Contacted" at bounding box center [179, 171] width 56 height 10
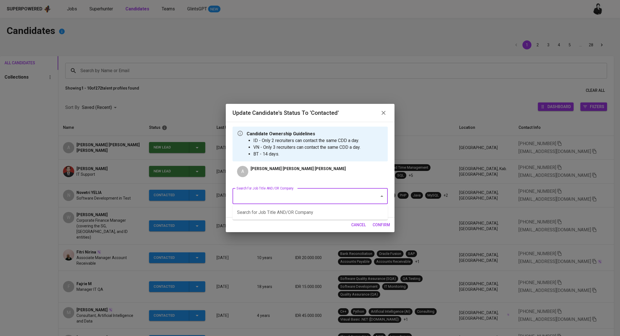
click at [336, 196] on input "Search for Job Title AND/OR Company" at bounding box center [302, 196] width 134 height 11
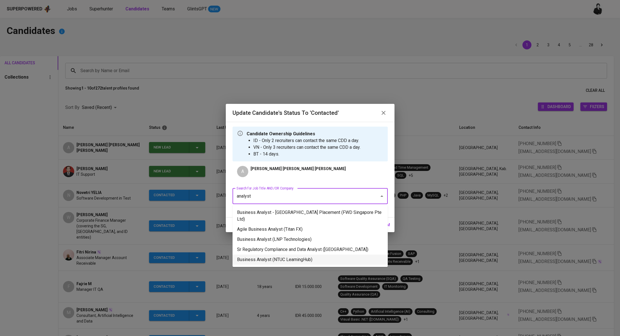
click at [316, 259] on li "Business Analyst (NTUC LearningHub)" at bounding box center [309, 260] width 155 height 10
type input "analyst"
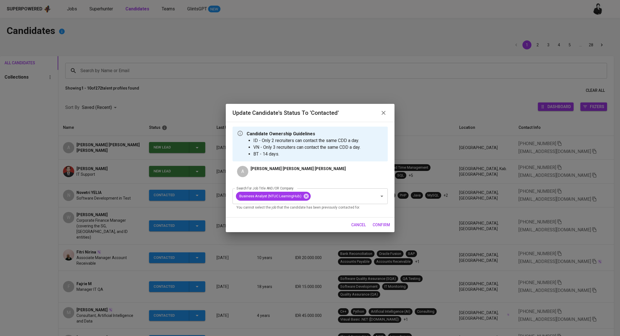
click at [383, 226] on span "confirm" at bounding box center [380, 225] width 17 height 7
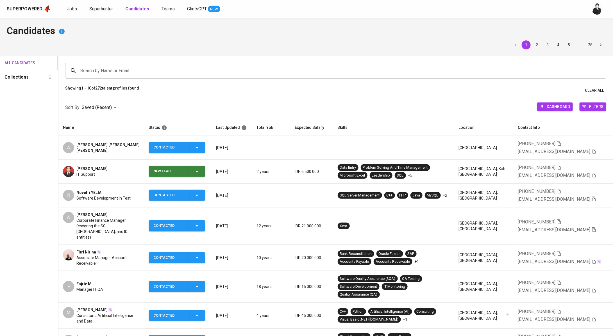
click at [106, 9] on span "Superhunter" at bounding box center [101, 8] width 24 height 5
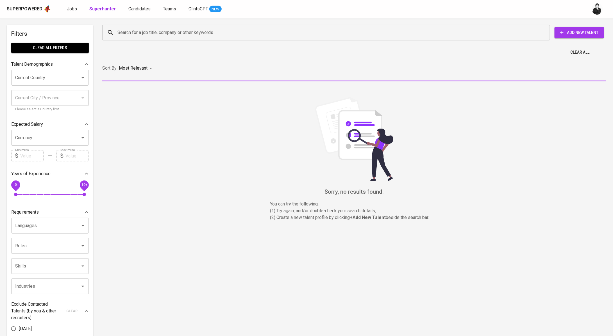
click at [151, 38] on div "Search for a job title, company or other keywords" at bounding box center [326, 33] width 448 height 16
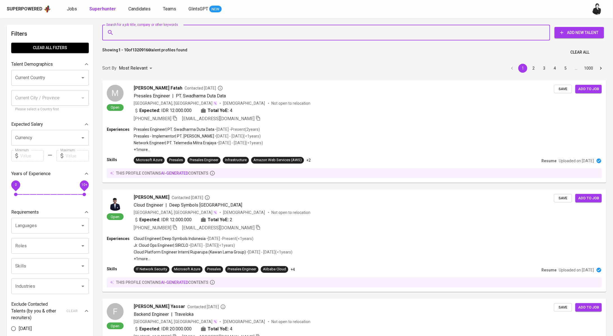
paste input "[EMAIL_ADDRESS][DOMAIN_NAME]"
type input "[EMAIL_ADDRESS][DOMAIN_NAME]"
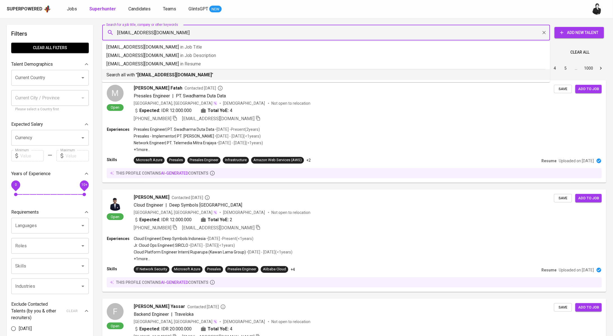
click at [185, 74] on b "[EMAIL_ADDRESS][DOMAIN_NAME]" at bounding box center [174, 74] width 74 height 5
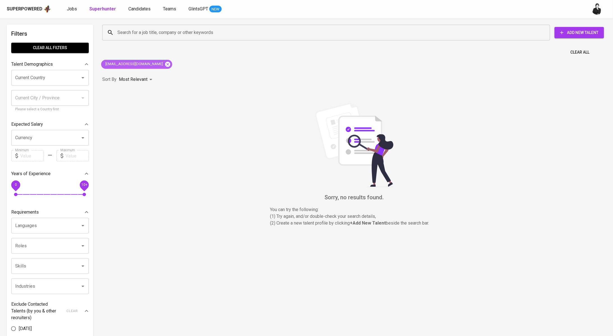
click at [165, 64] on icon at bounding box center [167, 64] width 5 height 5
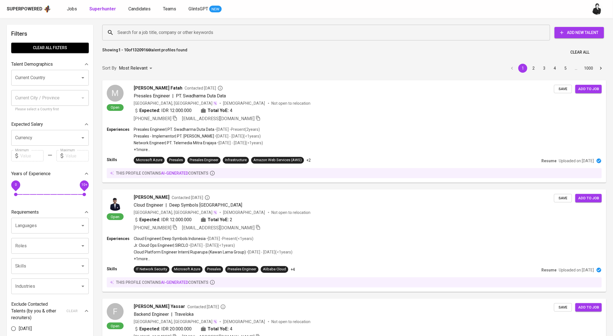
click at [199, 32] on input "Search for a job title, company or other keywords" at bounding box center [327, 32] width 423 height 11
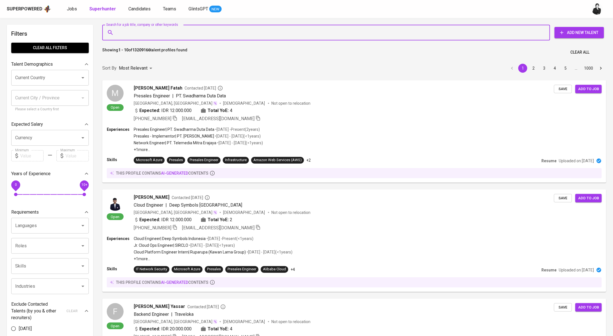
paste input "[EMAIL_ADDRESS][DOMAIN_NAME]"
type input "[EMAIL_ADDRESS][DOMAIN_NAME]"
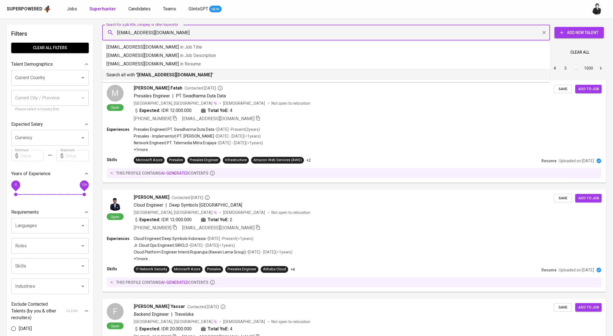
click at [166, 74] on b "[EMAIL_ADDRESS][DOMAIN_NAME]" at bounding box center [174, 74] width 74 height 5
